Goal: Task Accomplishment & Management: Manage account settings

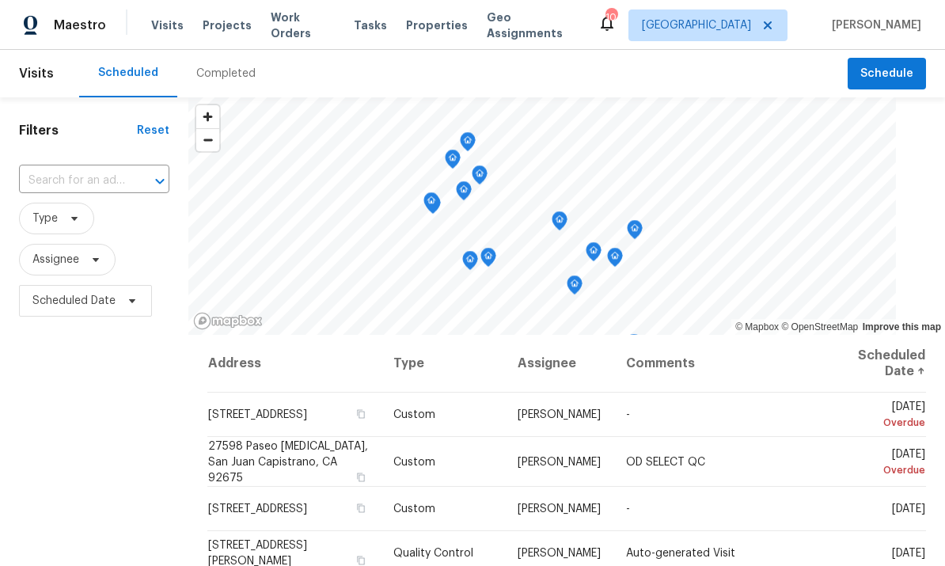
click at [62, 169] on input "text" at bounding box center [72, 181] width 106 height 25
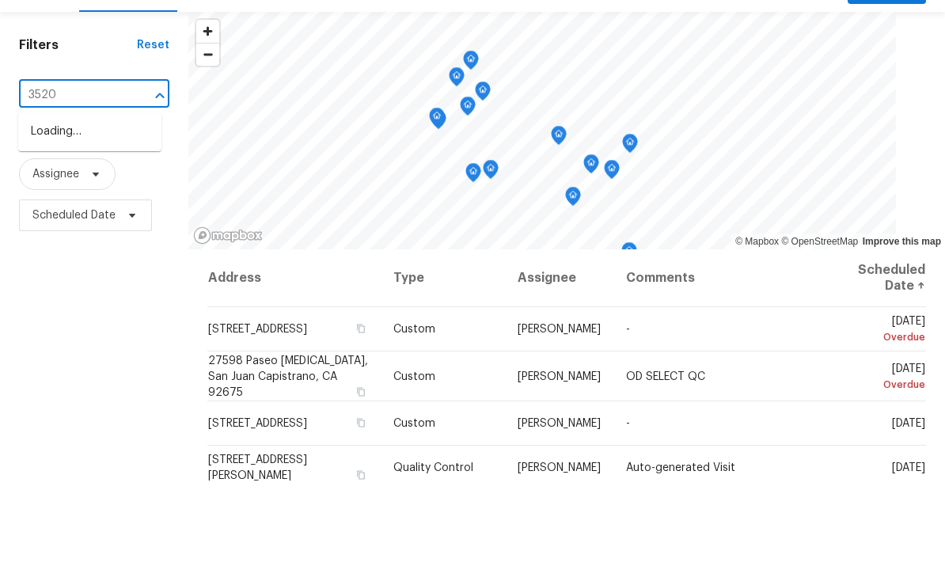
type input "3520"
click at [56, 204] on li "3520 Mount Whitney Ave, Rosamond, CA 93560" at bounding box center [89, 217] width 143 height 26
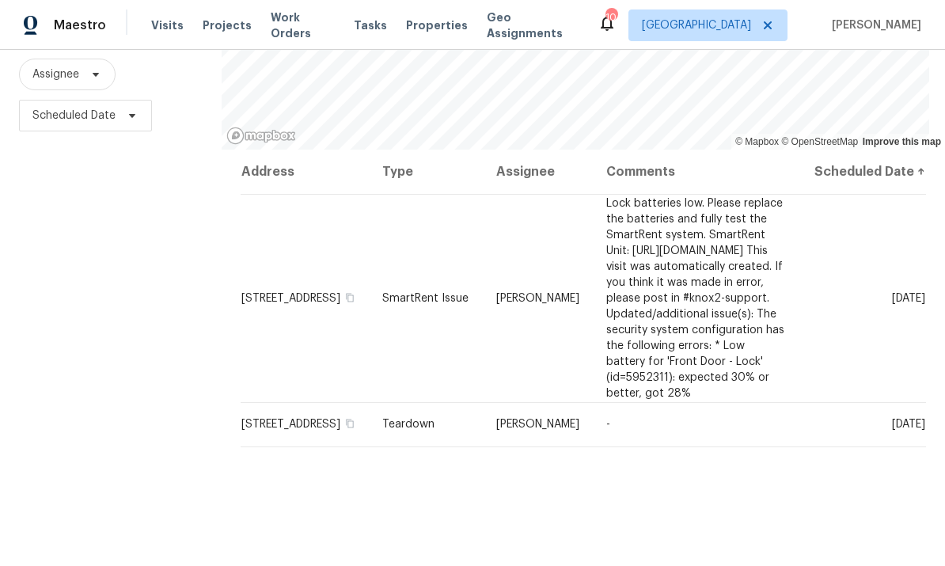
scroll to position [173, 0]
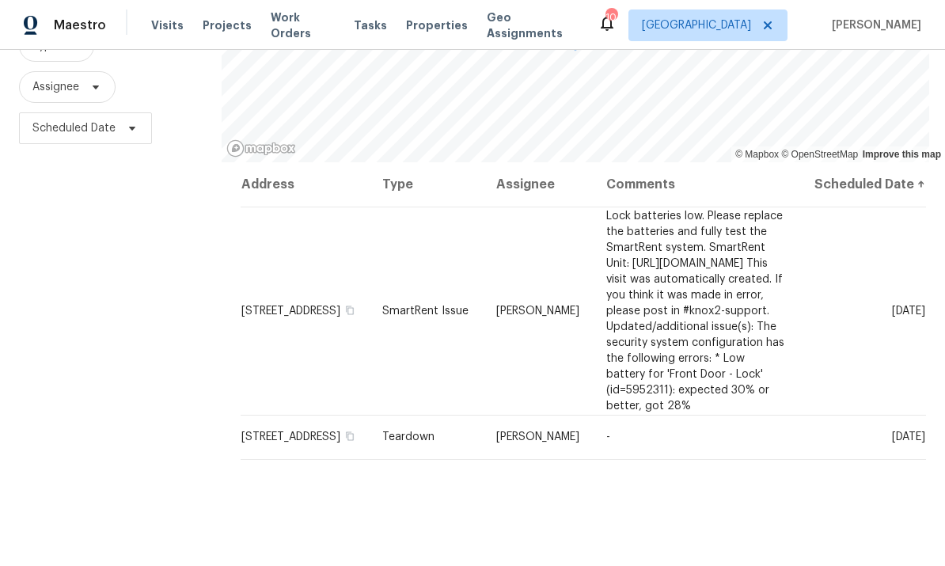
click at [0, 0] on icon at bounding box center [0, 0] width 0 height 0
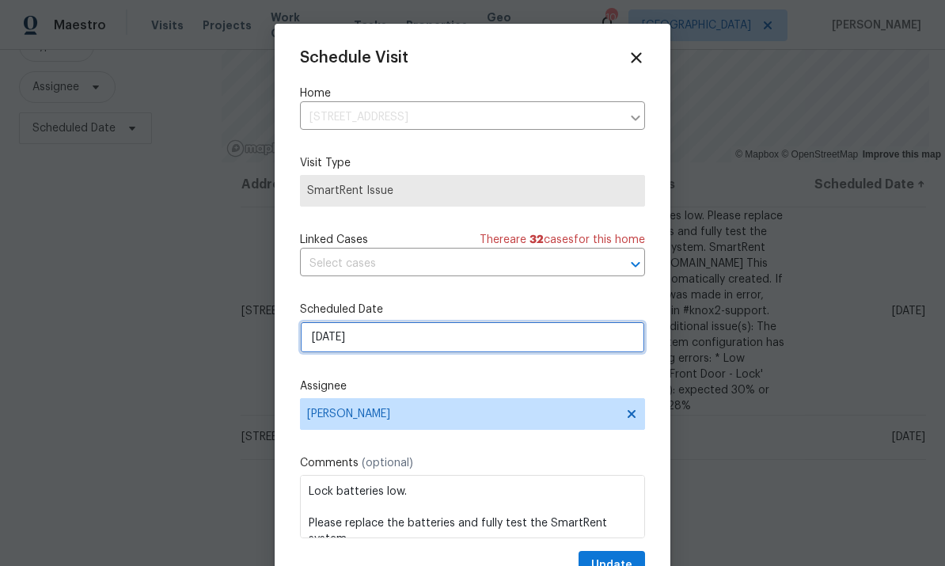
click at [427, 336] on input "[DATE]" at bounding box center [472, 337] width 345 height 32
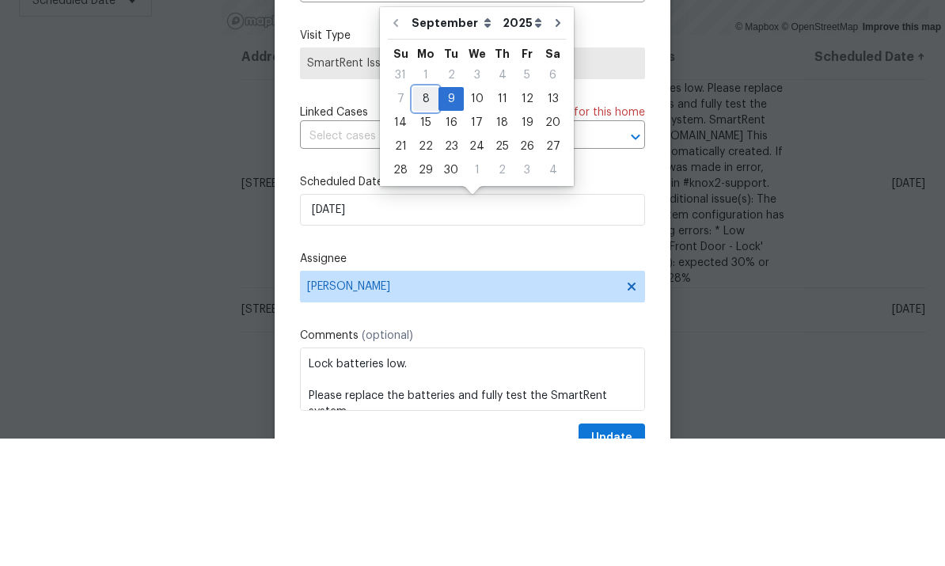
click at [425, 215] on div "8" at bounding box center [425, 226] width 25 height 22
type input "9/8/2025"
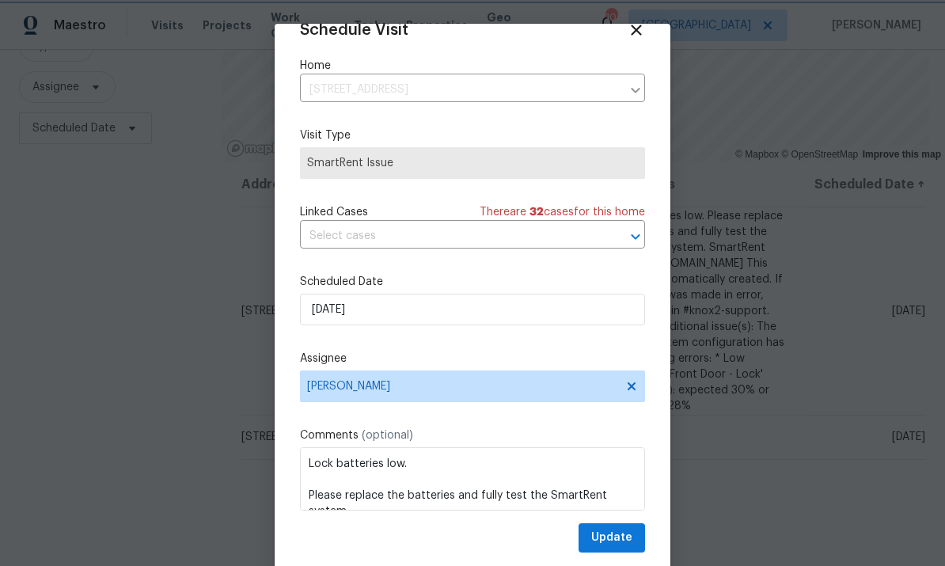
scroll to position [31, 0]
click at [615, 533] on span "Update" at bounding box center [611, 538] width 41 height 20
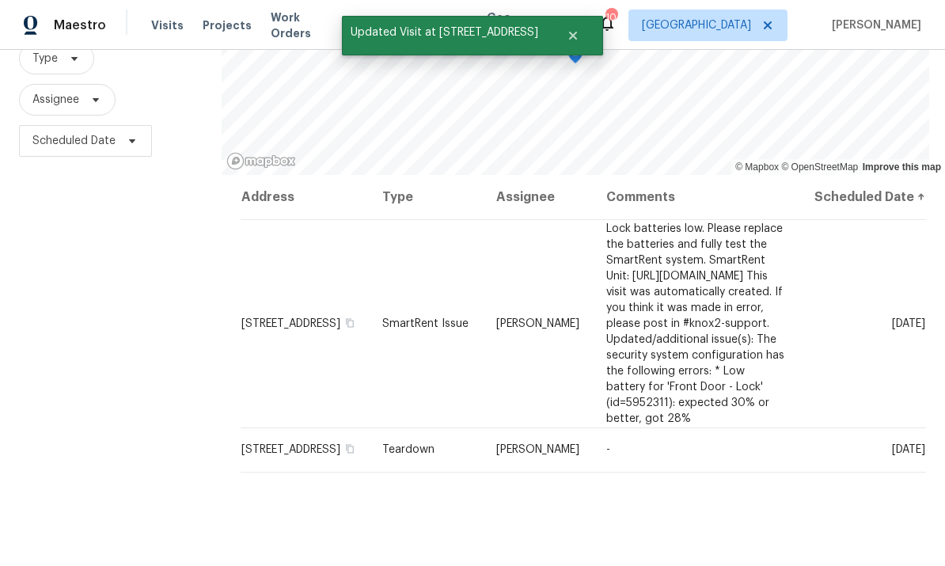
scroll to position [156, 0]
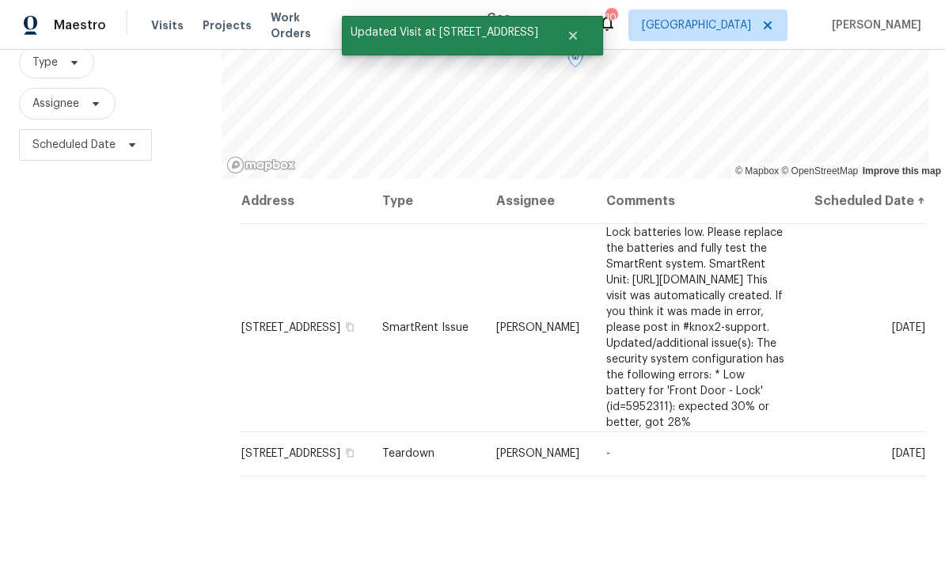
click at [0, 0] on icon at bounding box center [0, 0] width 0 height 0
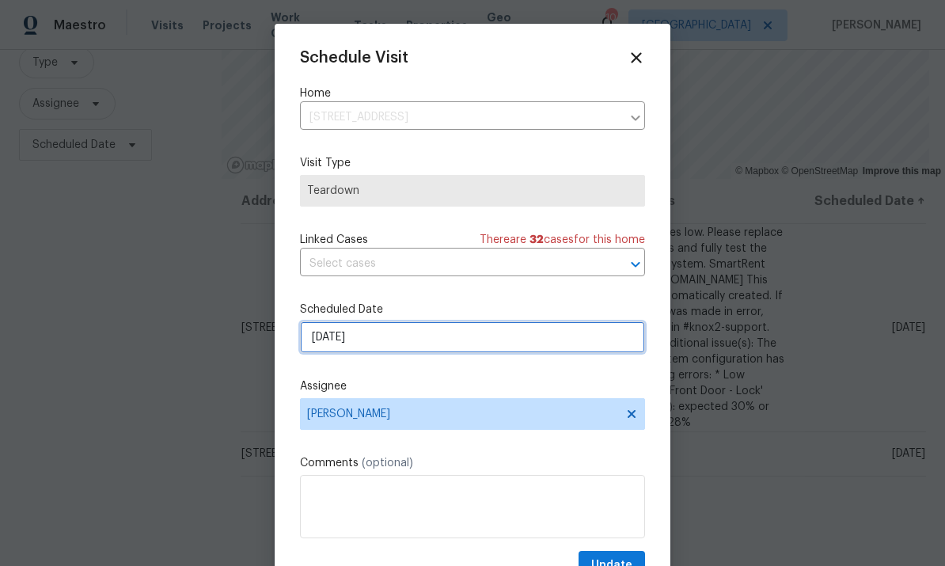
click at [443, 334] on input "9/9/2025" at bounding box center [472, 337] width 345 height 32
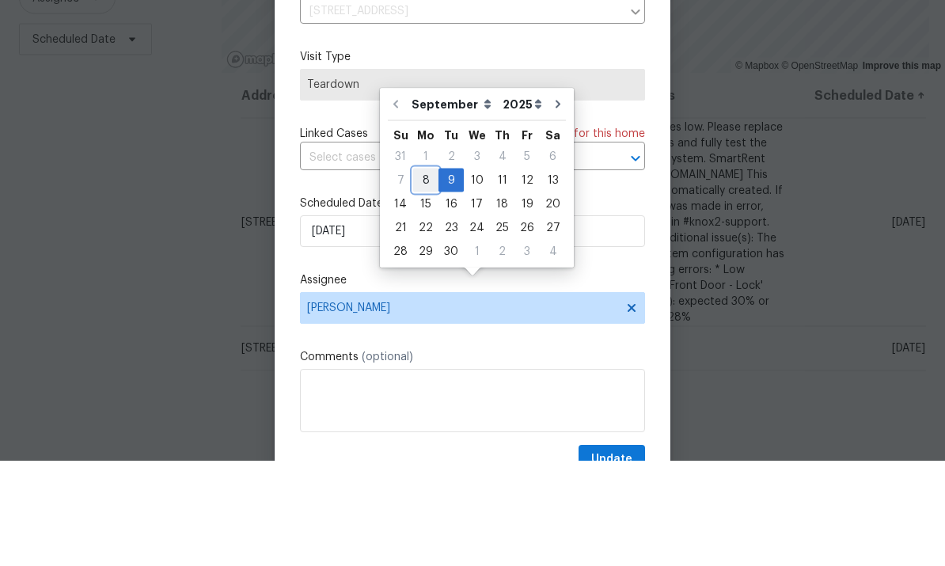
click at [421, 275] on div "8" at bounding box center [425, 286] width 25 height 22
type input "9/8/2025"
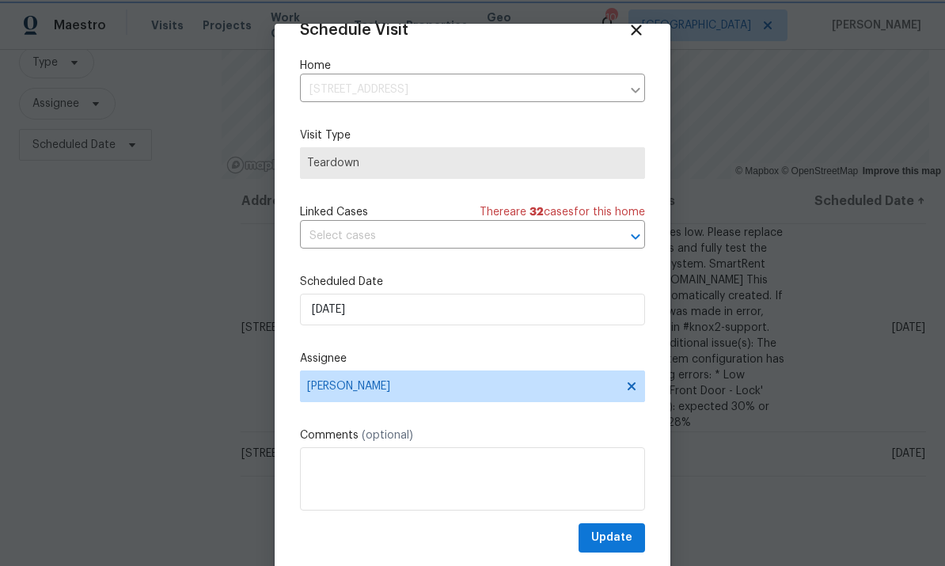
scroll to position [31, 0]
click at [620, 538] on span "Update" at bounding box center [611, 538] width 41 height 20
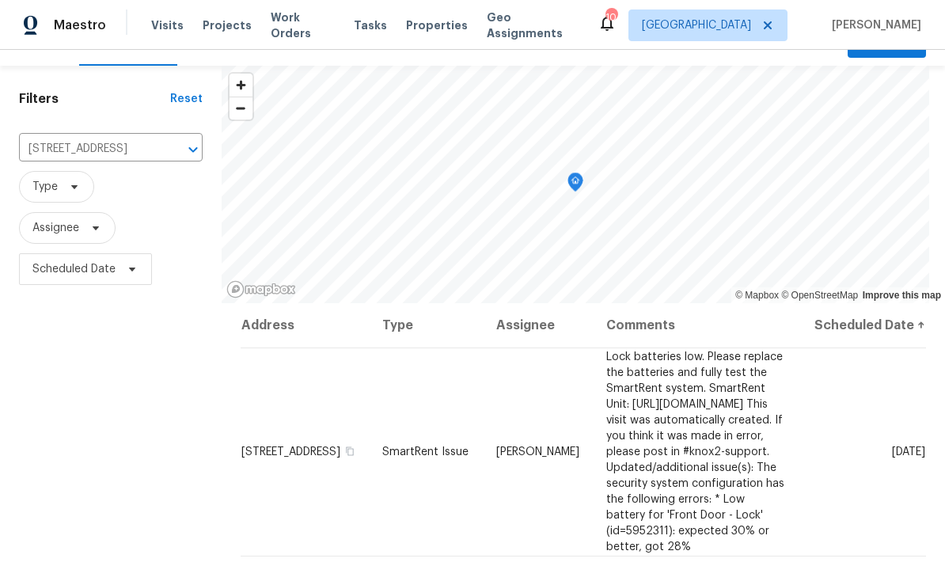
scroll to position [0, 0]
